Goal: Information Seeking & Learning: Learn about a topic

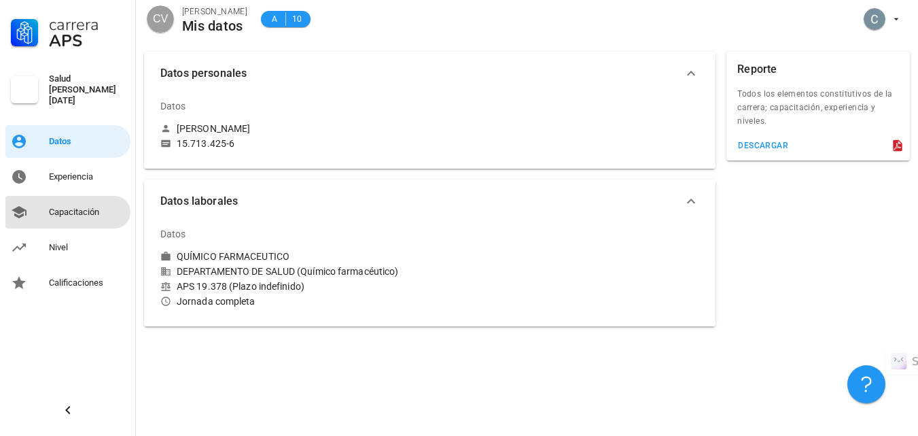
click at [74, 207] on div "Capacitación" at bounding box center [87, 212] width 76 height 11
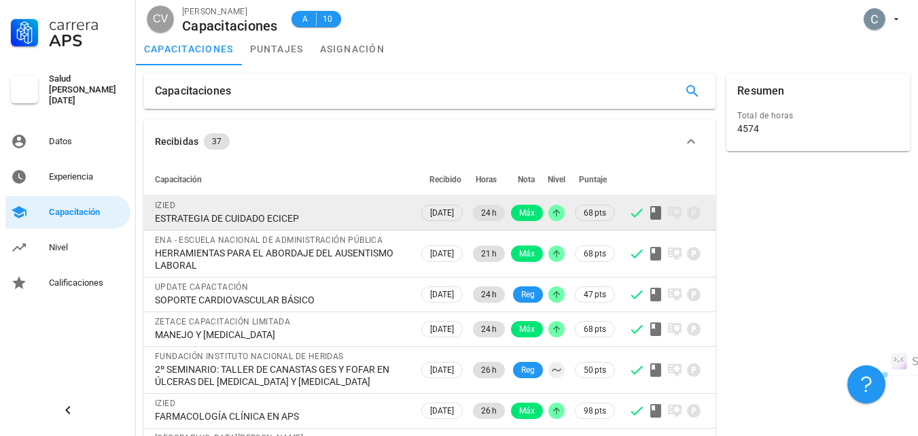
drag, startPoint x: 302, startPoint y: 217, endPoint x: 154, endPoint y: 218, distance: 148.8
click at [154, 218] on td "IZIED ESTRATEGIA DE CUIDADO ECICEP" at bounding box center [281, 213] width 274 height 35
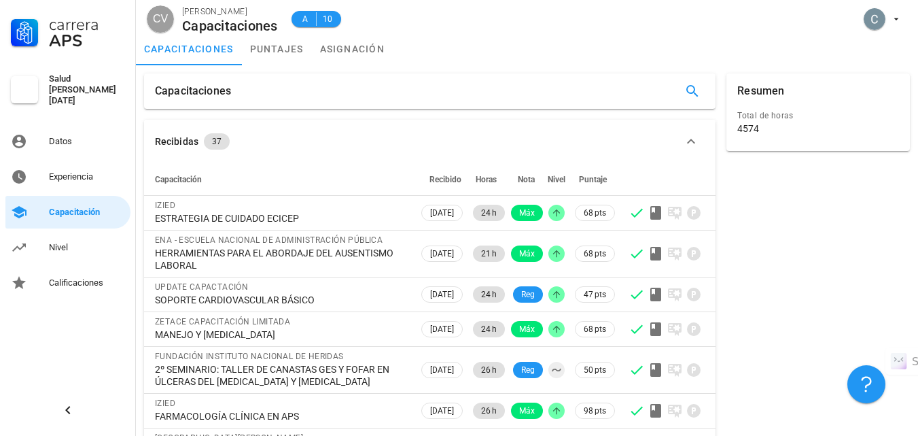
click at [882, 221] on div "Resumen Total de horas 4574" at bounding box center [818, 352] width 194 height 568
click at [68, 236] on div "Nivel" at bounding box center [87, 247] width 76 height 22
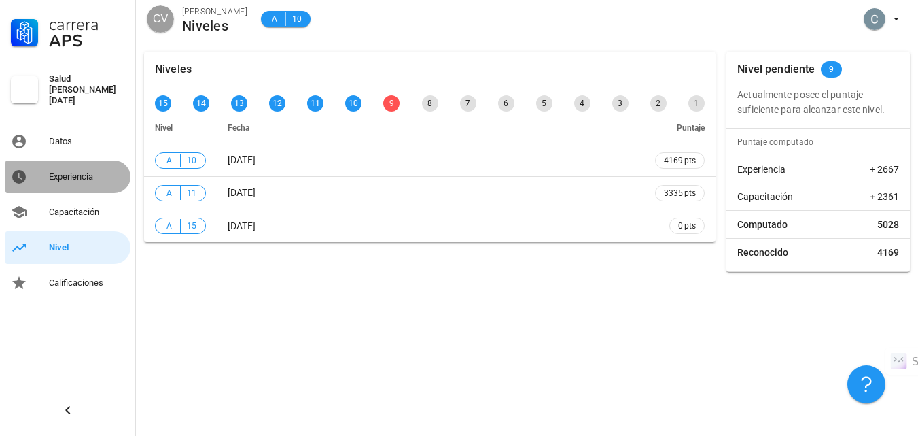
click at [79, 171] on div "Experiencia" at bounding box center [87, 176] width 76 height 11
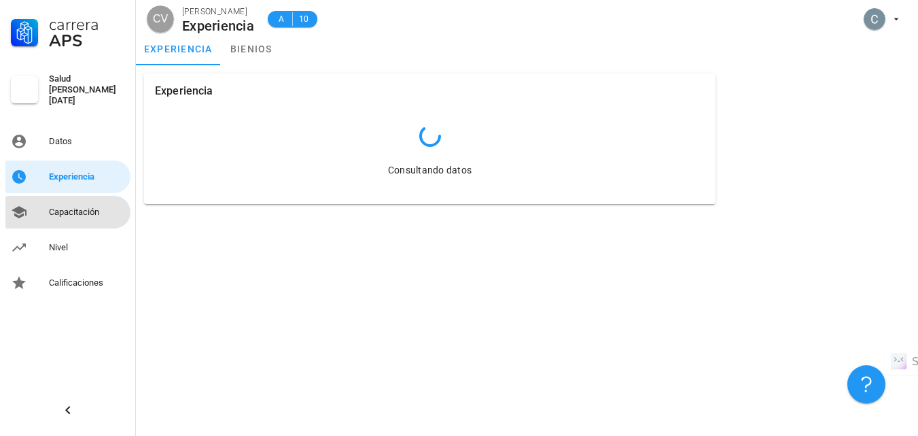
click at [72, 209] on div "Capacitación" at bounding box center [87, 212] width 76 height 11
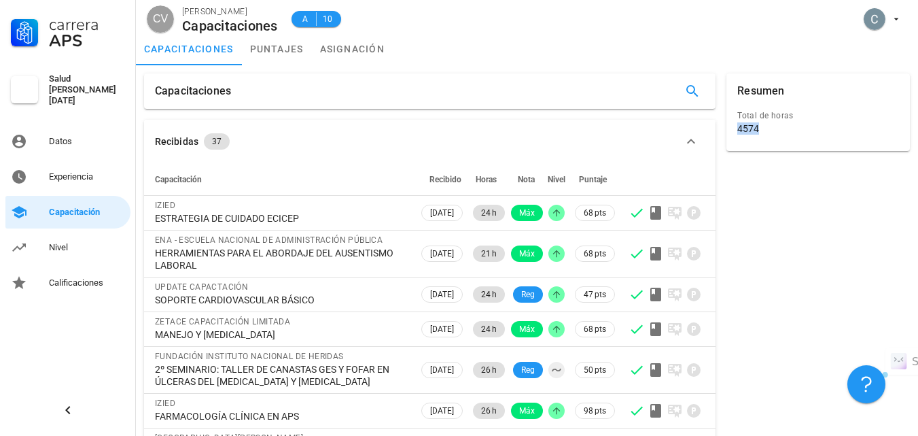
drag, startPoint x: 798, startPoint y: 136, endPoint x: 777, endPoint y: 135, distance: 20.4
click at [755, 141] on div "Total de horas 4574" at bounding box center [818, 128] width 189 height 45
click at [776, 133] on div "4574" at bounding box center [818, 128] width 162 height 12
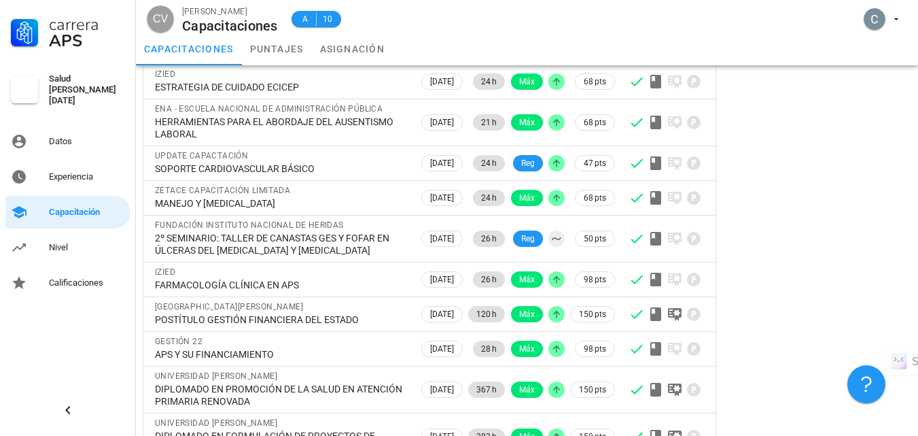
scroll to position [203, 0]
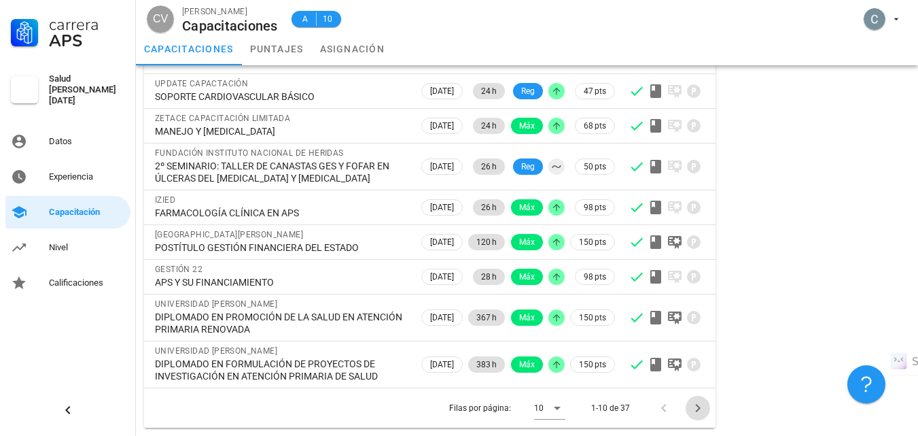
click at [703, 406] on icon "Página siguiente" at bounding box center [698, 407] width 16 height 16
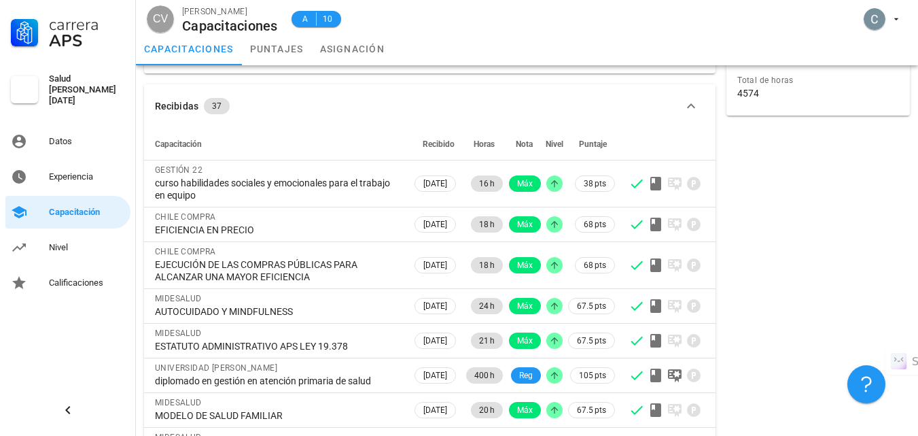
scroll to position [0, 0]
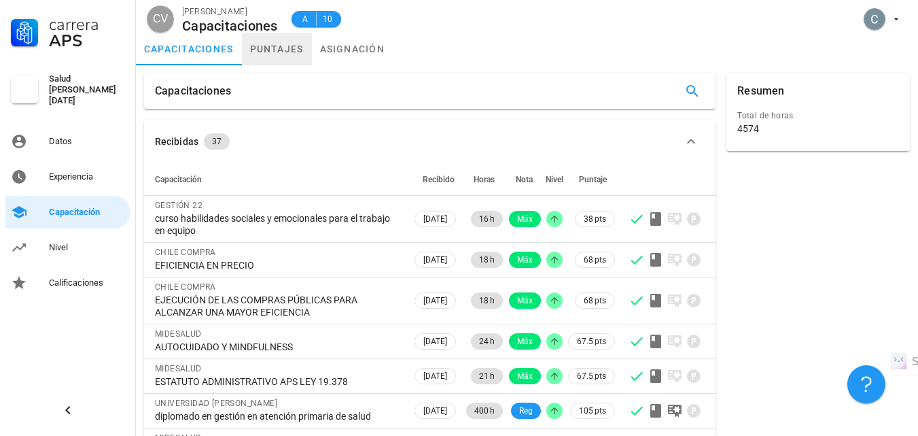
click at [287, 46] on link "puntajes" at bounding box center [277, 49] width 70 height 33
